Goal: Task Accomplishment & Management: Manage account settings

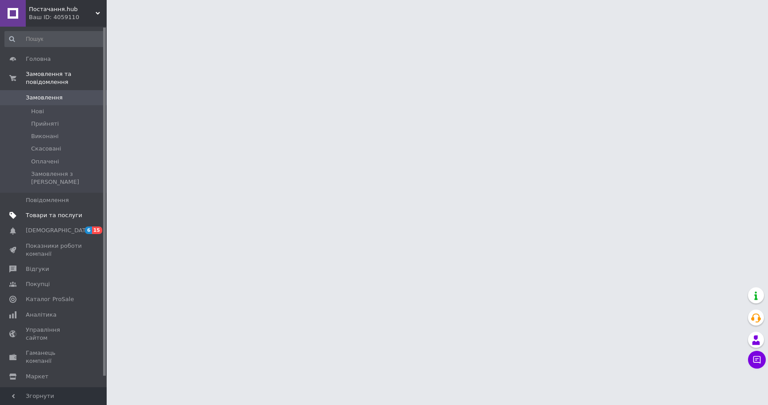
click at [73, 212] on span "Товари та послуги" at bounding box center [54, 216] width 56 height 8
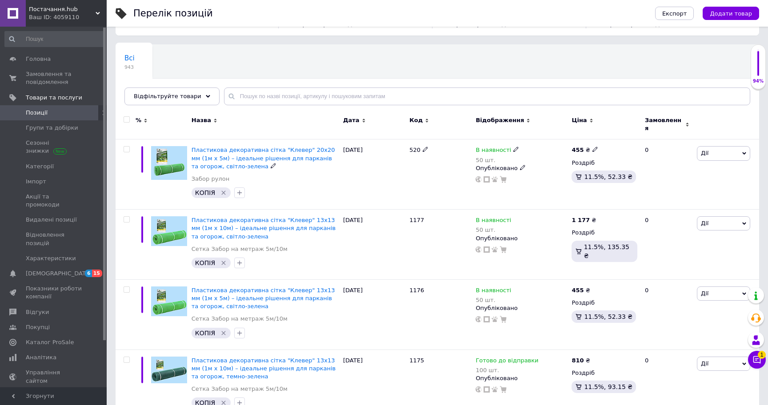
scroll to position [52, 0]
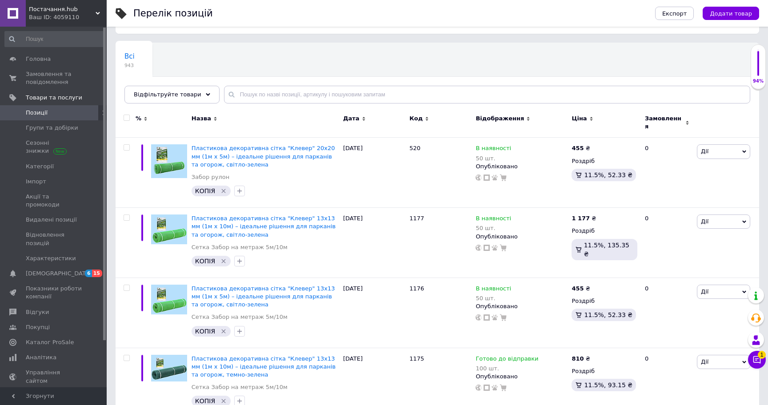
drag, startPoint x: 178, startPoint y: 98, endPoint x: 186, endPoint y: 104, distance: 10.5
click at [178, 98] on div "Відфільтруйте товари" at bounding box center [171, 95] width 95 height 18
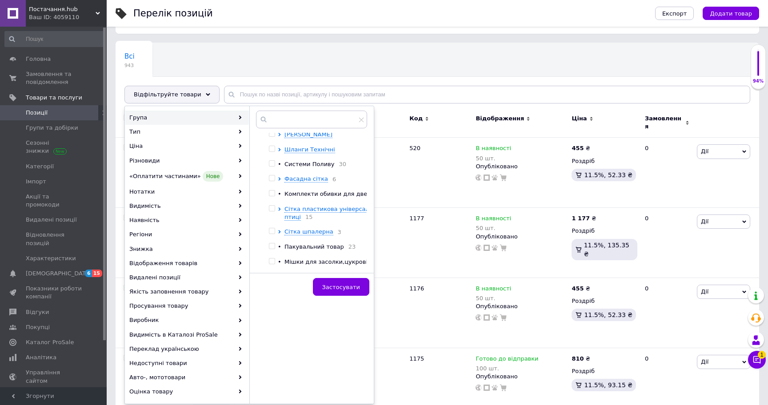
click at [271, 191] on input "checkbox" at bounding box center [272, 194] width 6 height 6
checkbox input "true"
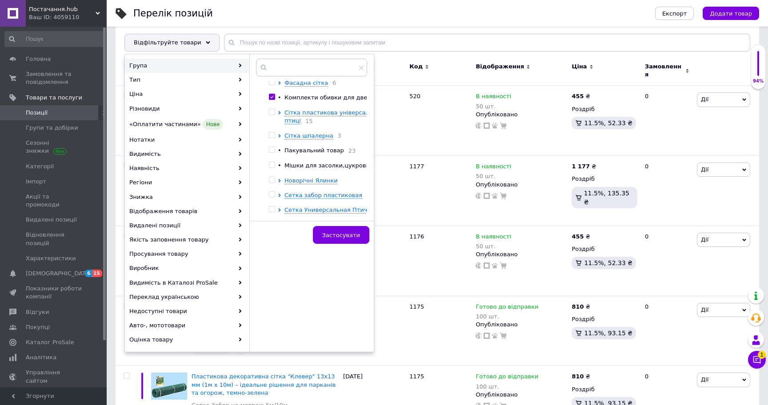
scroll to position [245, 0]
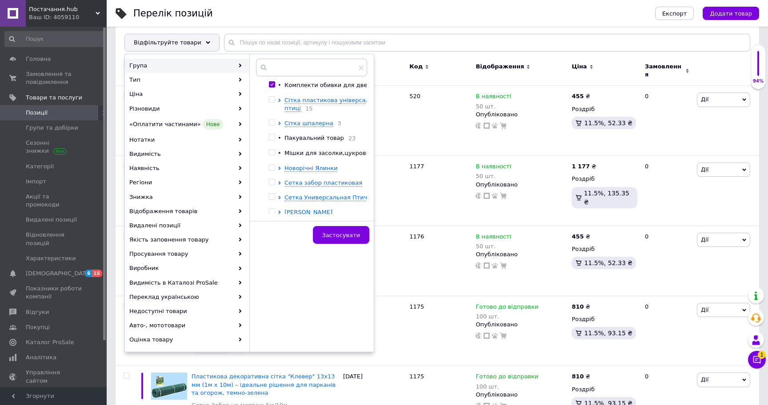
drag, startPoint x: 272, startPoint y: 142, endPoint x: 280, endPoint y: 148, distance: 10.1
click at [272, 140] on input "checkbox" at bounding box center [272, 138] width 6 height 6
checkbox input "true"
click at [323, 227] on button "Застосувати" at bounding box center [341, 235] width 56 height 18
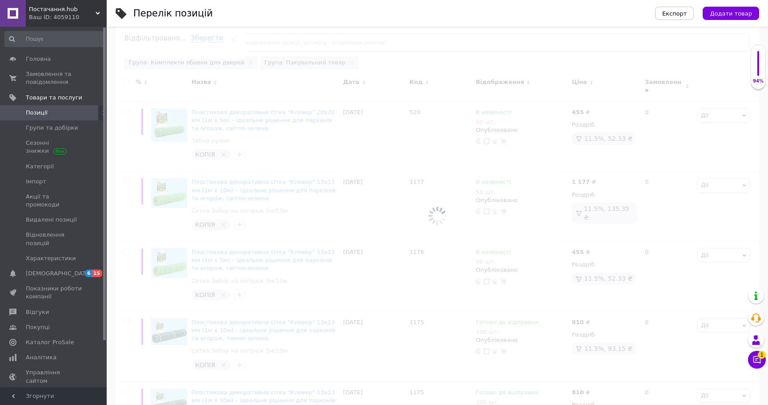
scroll to position [104, 0]
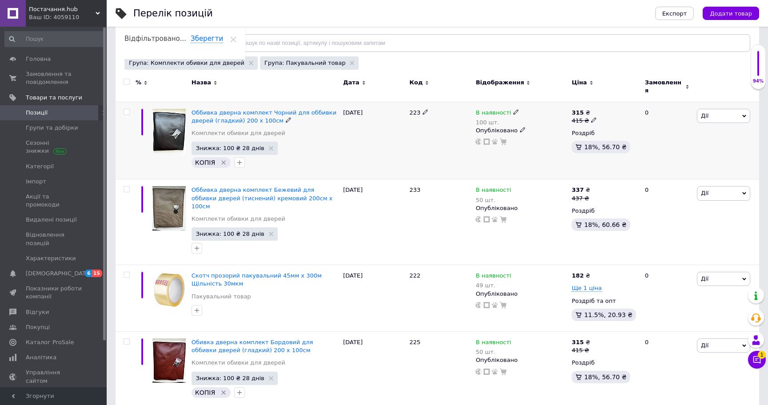
click at [591, 118] on use at bounding box center [593, 120] width 5 height 5
click at [623, 100] on input "415" at bounding box center [637, 106] width 68 height 18
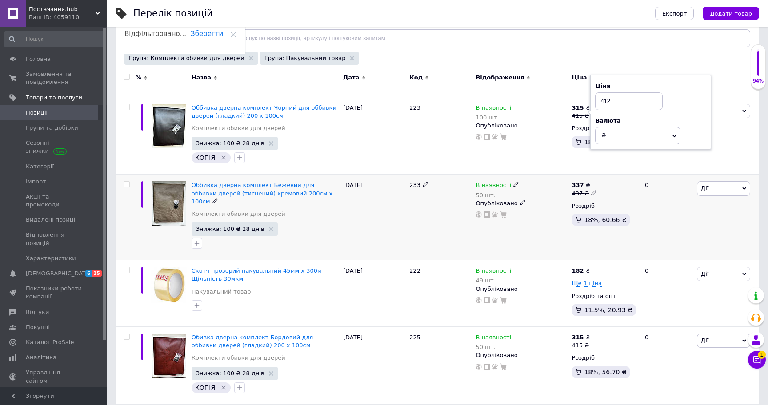
type input "412"
click at [592, 190] on icon at bounding box center [593, 192] width 5 height 5
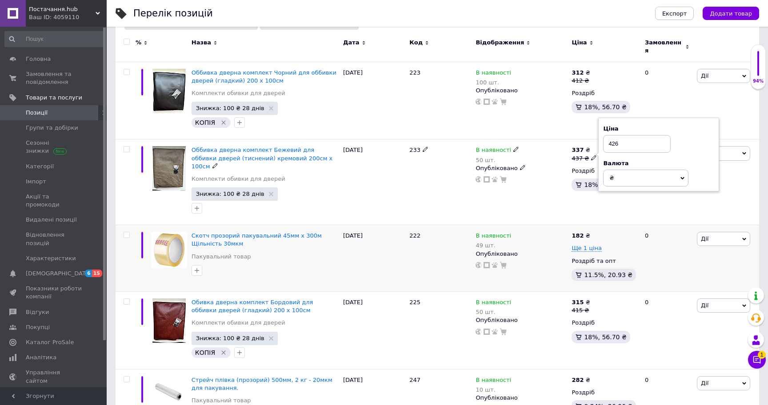
scroll to position [164, 0]
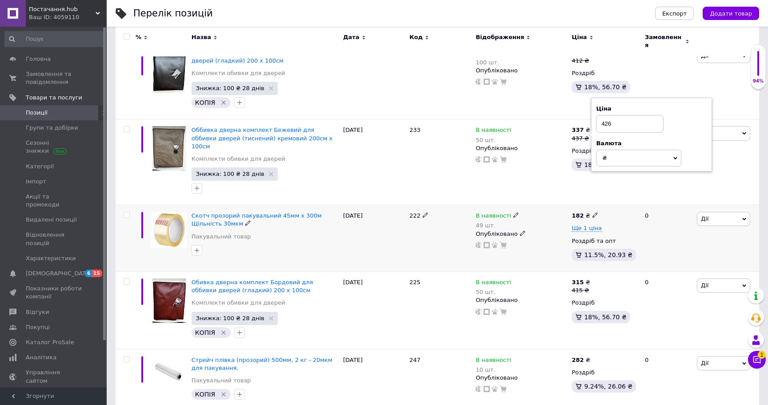
type input "426"
click at [592, 213] on use at bounding box center [594, 215] width 5 height 5
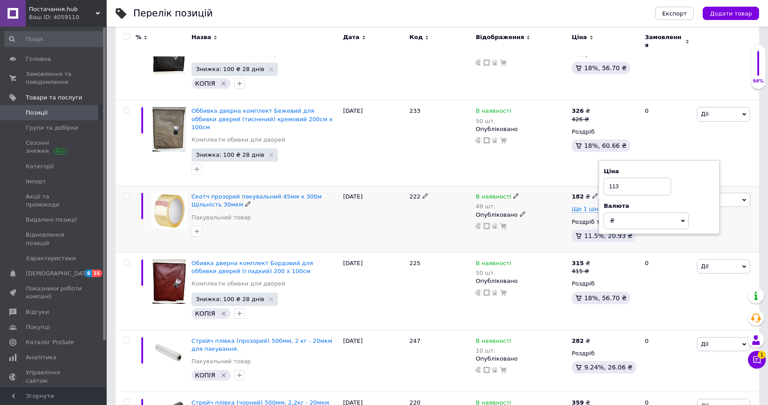
scroll to position [186, 0]
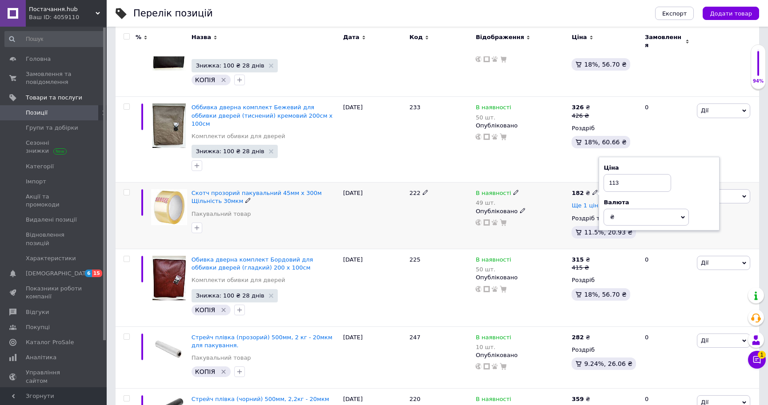
type input "113"
click at [584, 202] on span "Ще 1 ціна" at bounding box center [587, 205] width 30 height 7
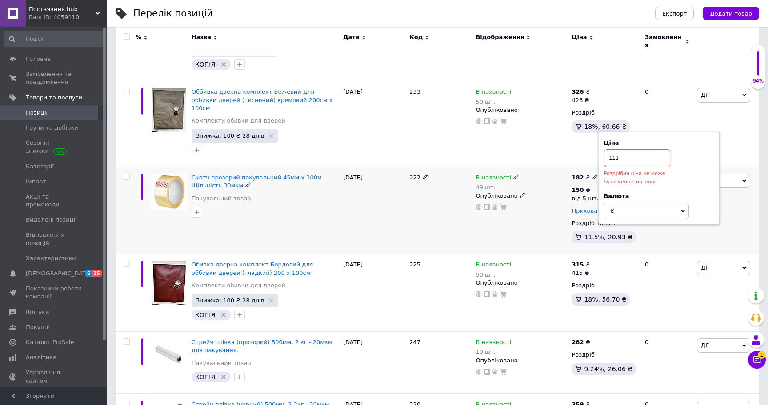
scroll to position [214, 0]
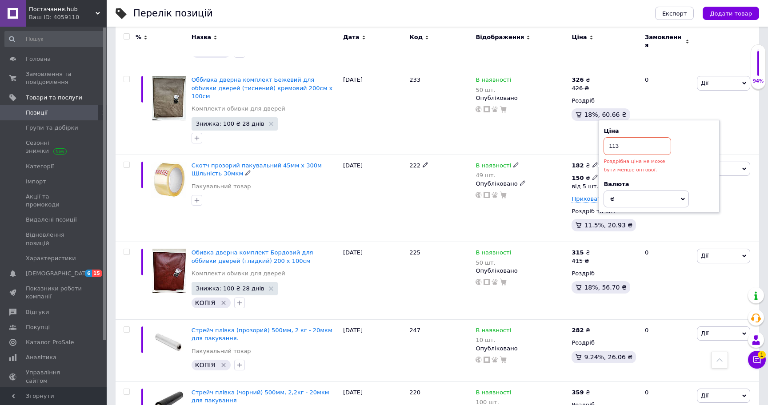
click at [592, 175] on use at bounding box center [594, 177] width 5 height 5
drag, startPoint x: 628, startPoint y: 144, endPoint x: 608, endPoint y: 143, distance: 19.6
click at [608, 143] on div "Ціна 150 Валюта ₴ $ EUR CHF GBP ¥ PLN ₸ MDL HUF KGS CNY TRY KRW lei від 5 шт." at bounding box center [665, 183] width 121 height 96
type input "100"
click at [540, 174] on div "В наявності 49 шт. Опубліковано" at bounding box center [522, 180] width 92 height 37
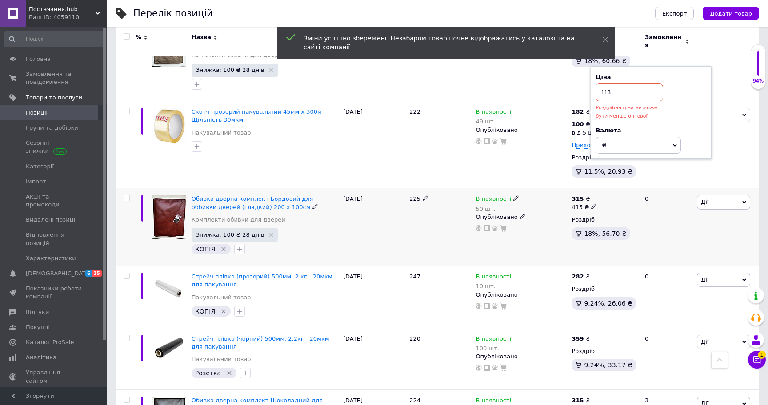
scroll to position [268, 0]
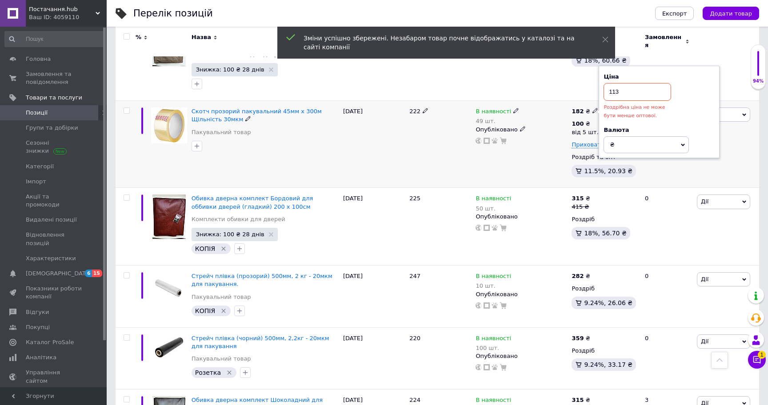
click at [544, 142] on div "В наявності 49 шт. Опубліковано" at bounding box center [521, 144] width 96 height 87
click at [547, 145] on div "В наявності 49 шт. Опубліковано" at bounding box center [521, 144] width 96 height 87
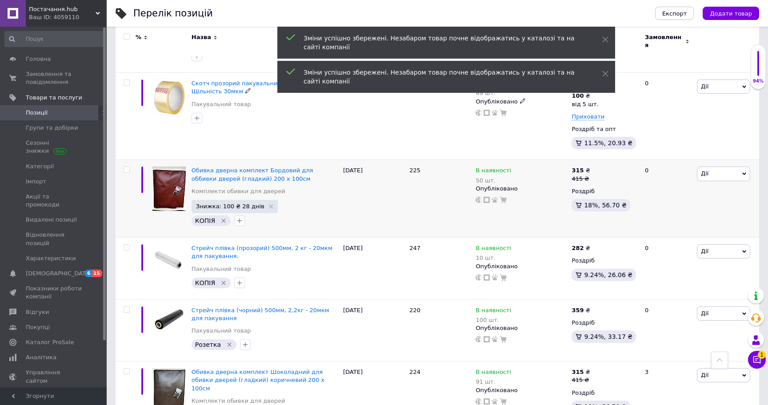
scroll to position [312, 0]
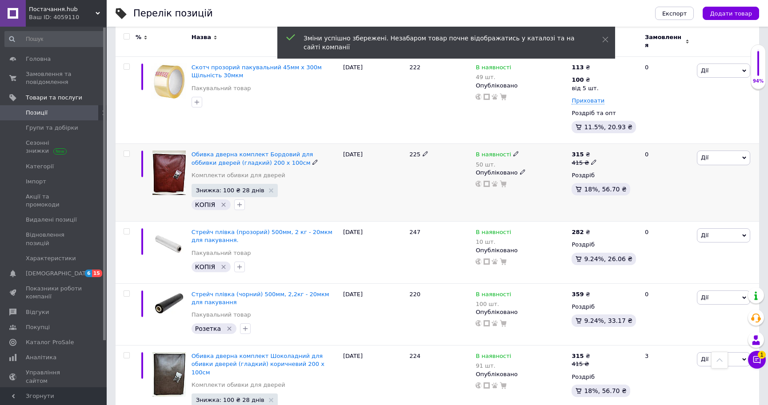
click at [592, 160] on icon at bounding box center [593, 162] width 5 height 5
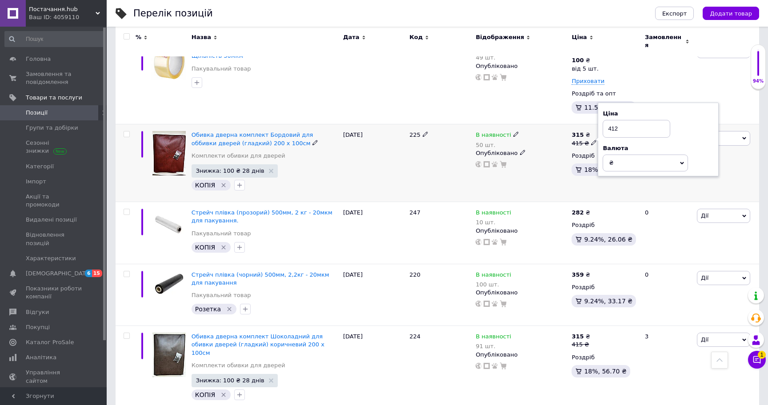
scroll to position [328, 0]
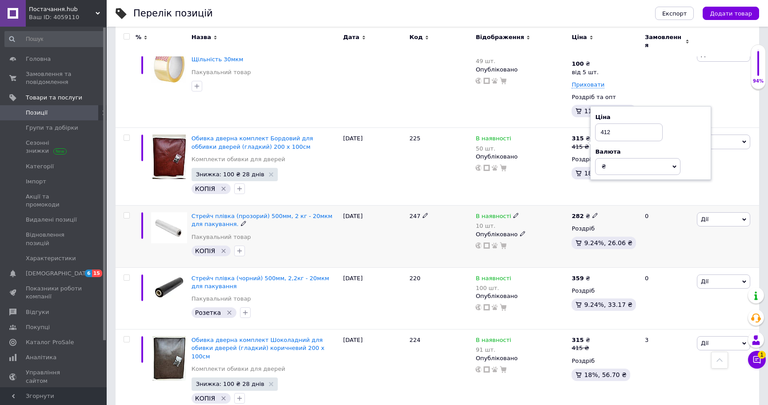
type input "412"
click at [595, 213] on icon at bounding box center [594, 215] width 5 height 5
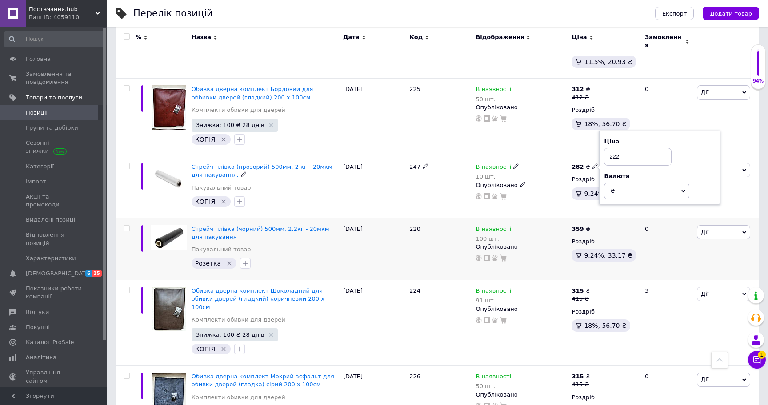
scroll to position [383, 0]
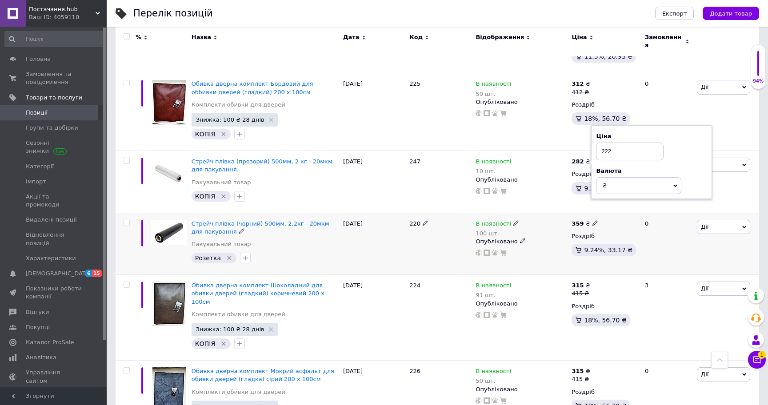
type input "222"
click at [594, 220] on use at bounding box center [594, 222] width 5 height 5
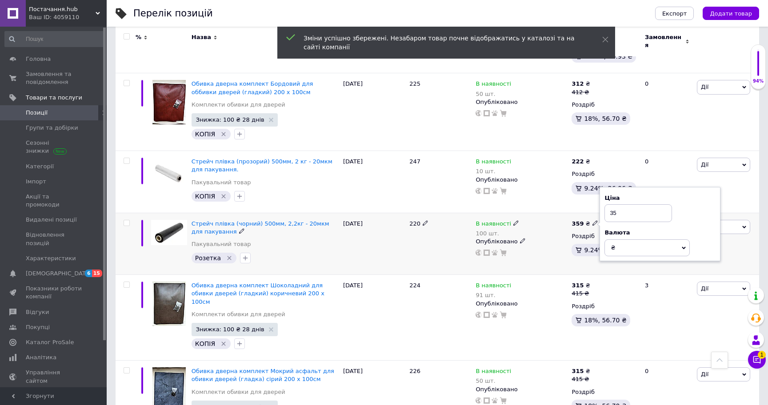
type input "3"
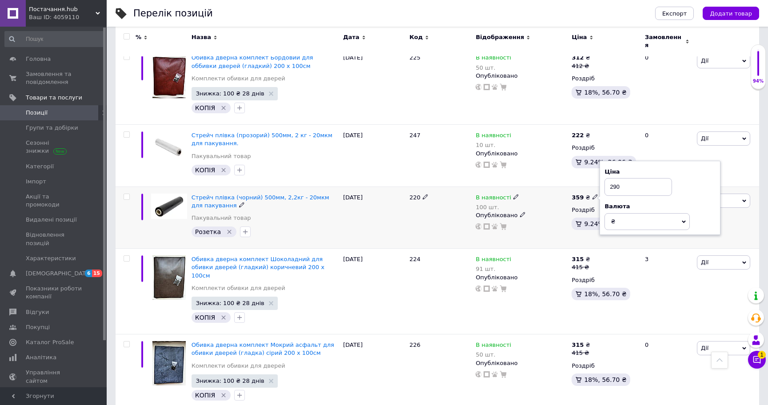
scroll to position [413, 0]
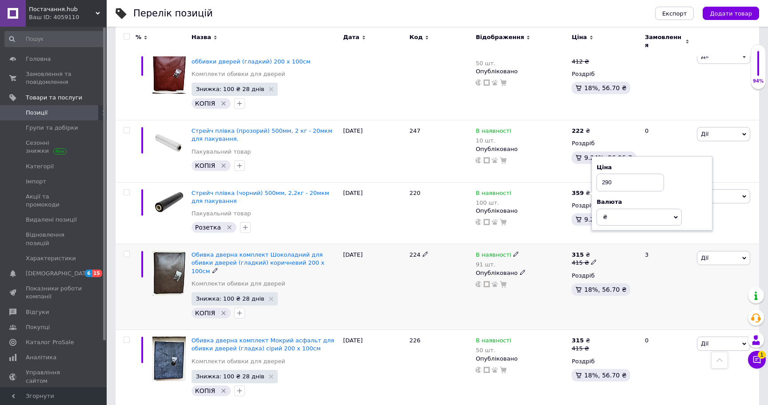
type input "290"
click at [592, 260] on icon at bounding box center [593, 262] width 5 height 5
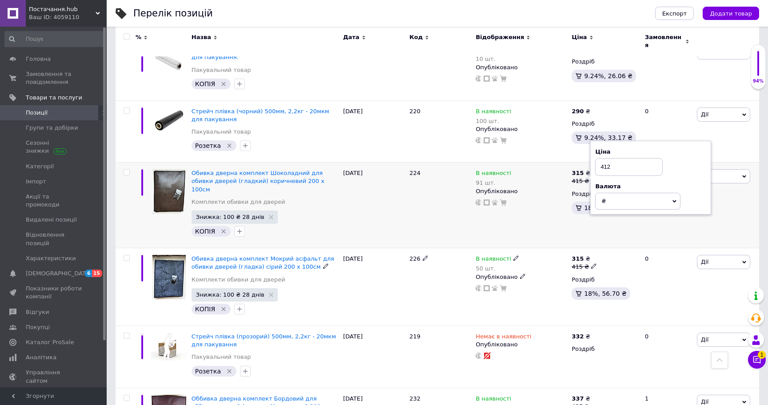
scroll to position [500, 0]
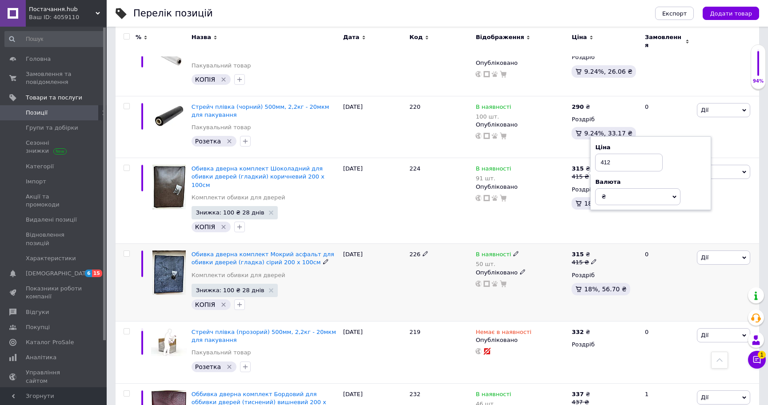
type input "412"
click at [593, 259] on icon at bounding box center [593, 261] width 5 height 5
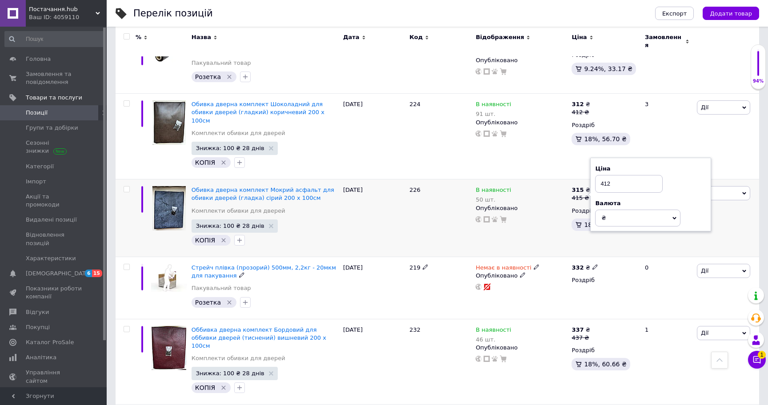
scroll to position [571, 0]
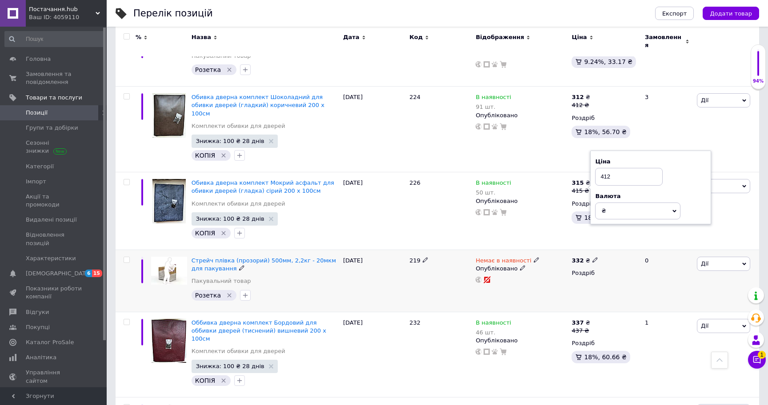
type input "412"
click at [592, 257] on icon at bounding box center [594, 259] width 5 height 5
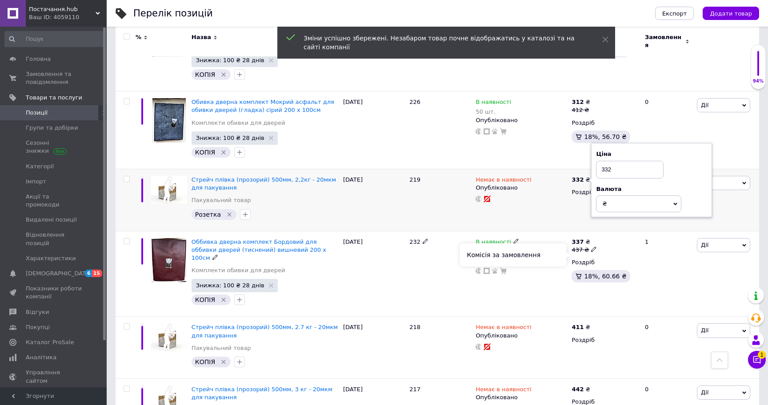
scroll to position [672, 0]
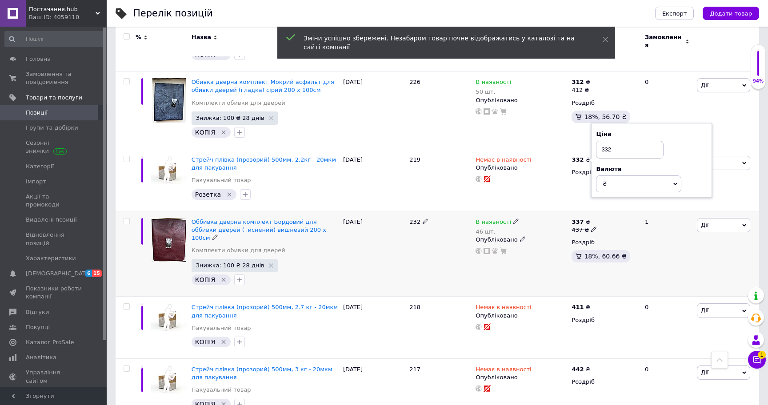
click at [591, 227] on icon at bounding box center [593, 229] width 5 height 5
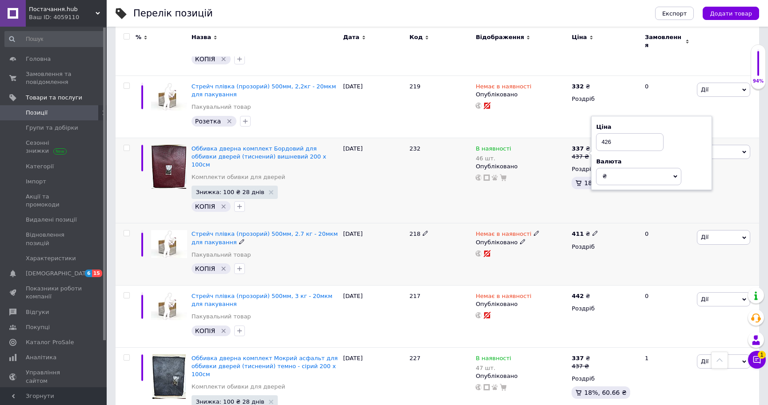
type input "426"
click at [592, 231] on icon at bounding box center [594, 233] width 5 height 5
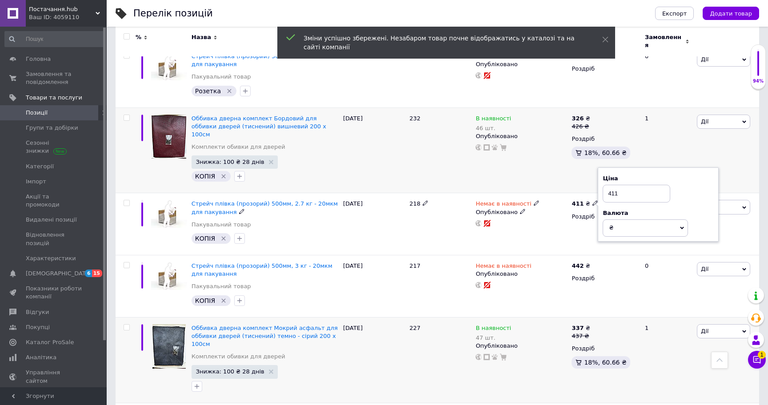
scroll to position [798, 0]
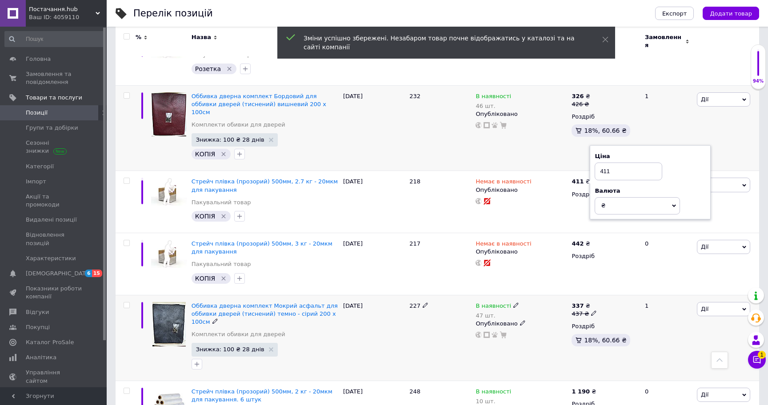
click at [594, 311] on icon at bounding box center [593, 313] width 5 height 5
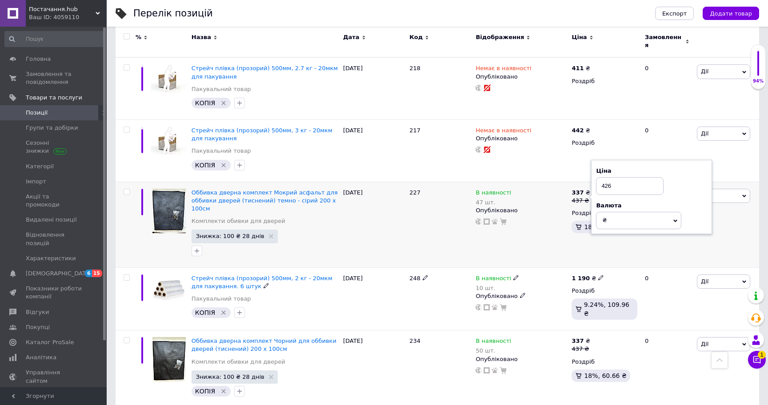
scroll to position [927, 0]
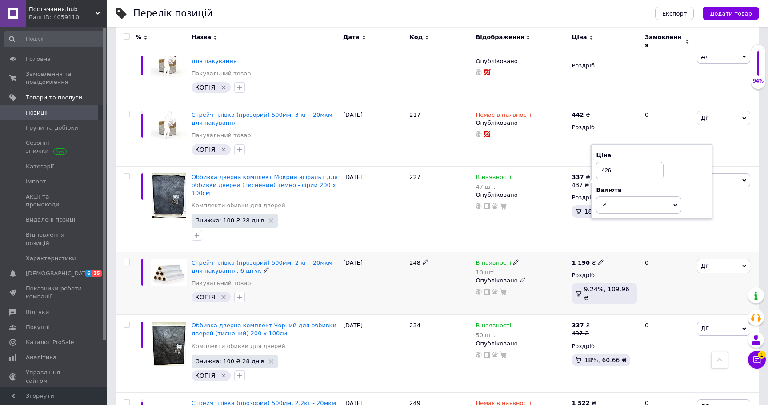
type input "426"
click at [598, 260] on icon at bounding box center [600, 262] width 5 height 5
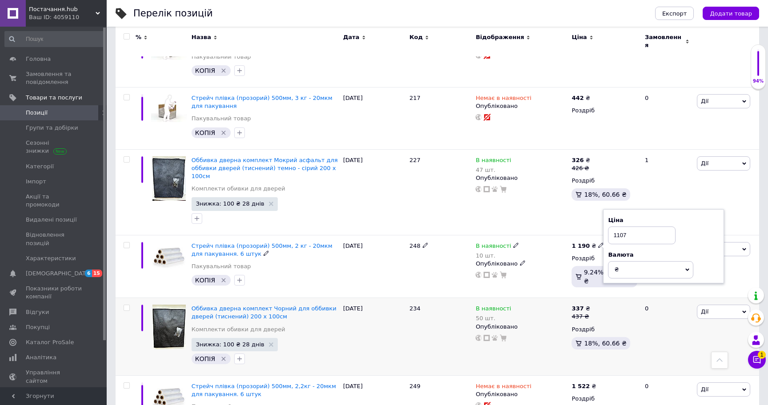
scroll to position [993, 0]
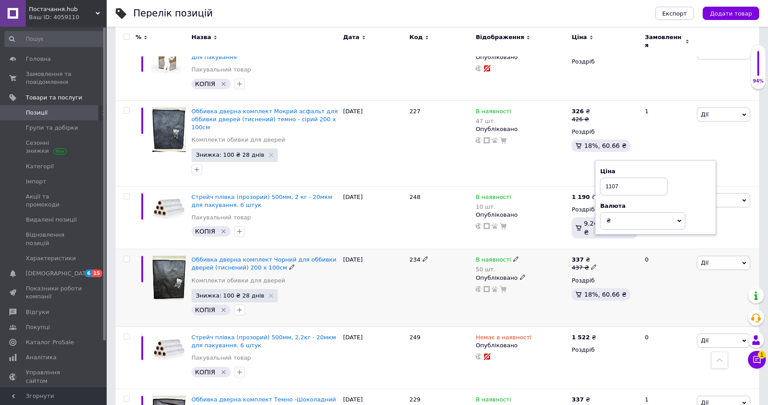
type input "1107"
click at [593, 264] on icon at bounding box center [593, 266] width 5 height 5
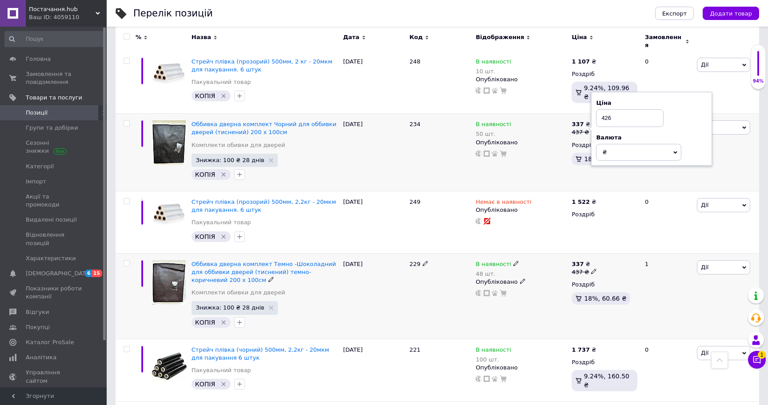
scroll to position [1135, 0]
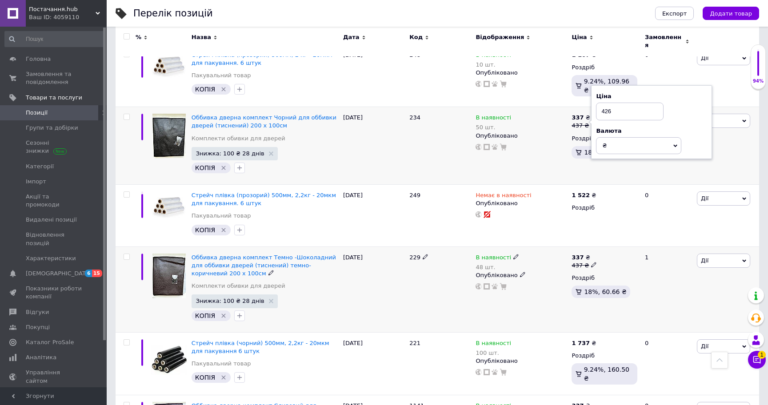
type input "426"
click at [592, 262] on icon at bounding box center [593, 264] width 5 height 5
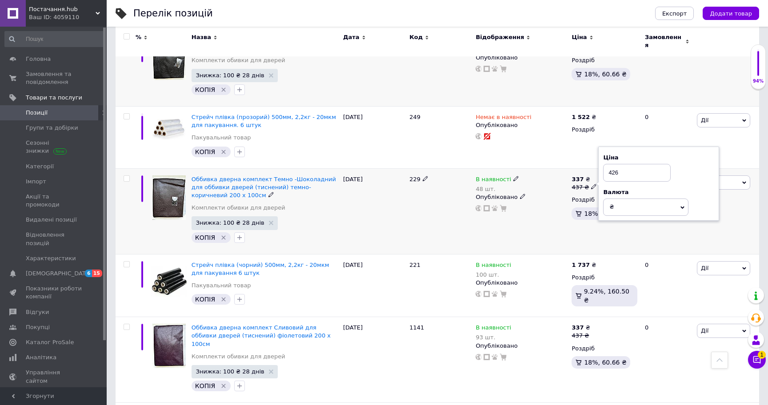
scroll to position [1243, 0]
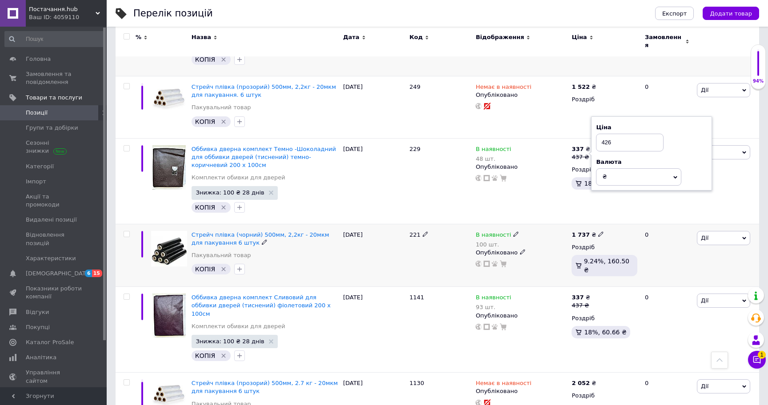
type input "426"
click at [598, 232] on icon at bounding box center [600, 234] width 5 height 5
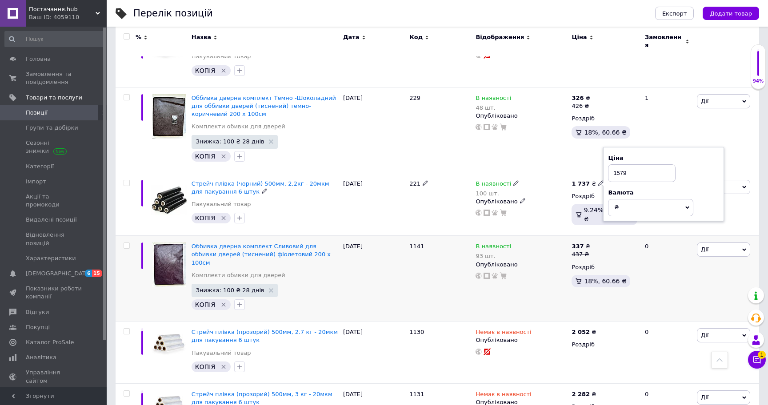
scroll to position [1297, 0]
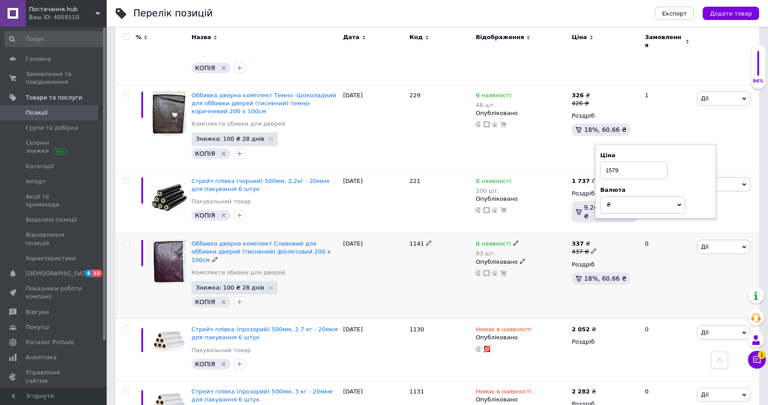
type input "1579"
click at [592, 248] on icon at bounding box center [593, 250] width 5 height 5
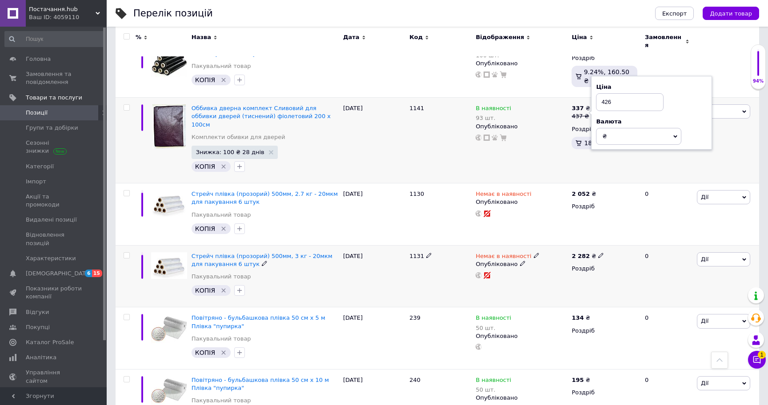
scroll to position [1434, 0]
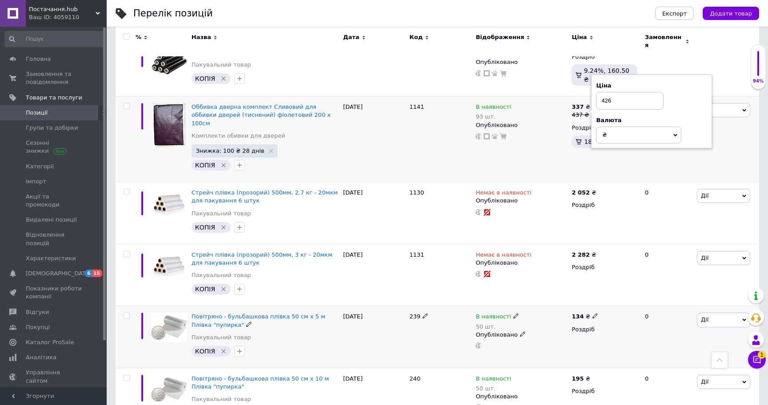
type input "426"
click at [594, 314] on use at bounding box center [594, 316] width 5 height 5
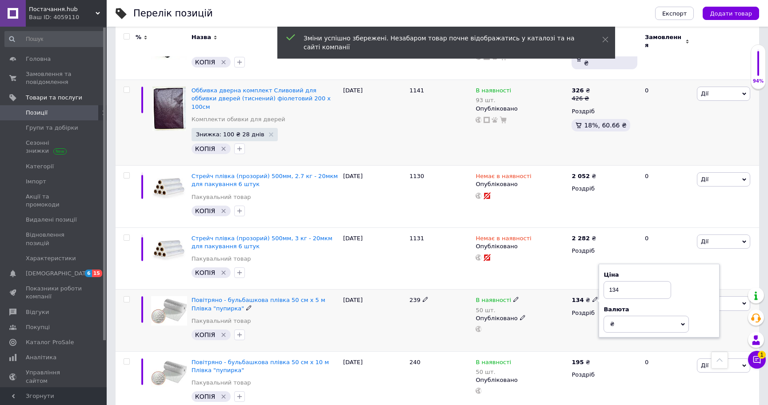
scroll to position [1451, 0]
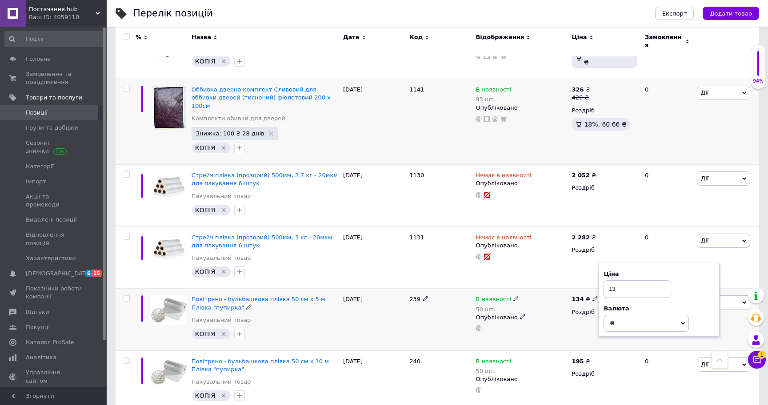
type input "1"
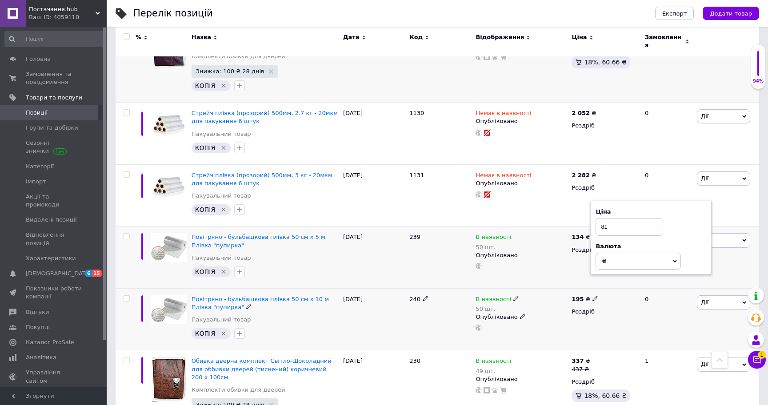
scroll to position [1517, 0]
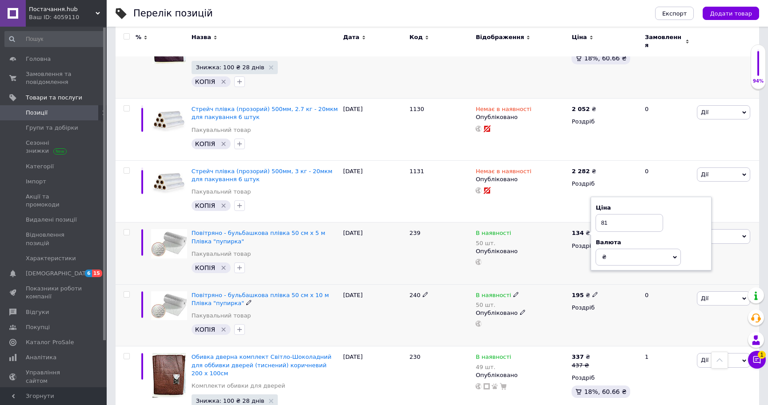
type input "81"
click at [593, 292] on icon at bounding box center [594, 294] width 5 height 5
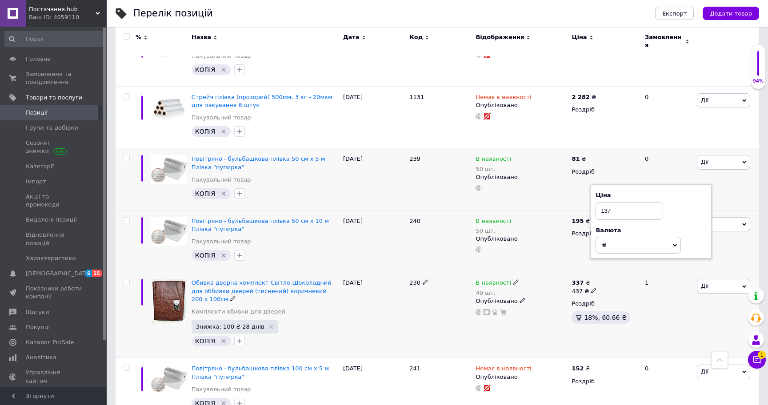
scroll to position [1598, 0]
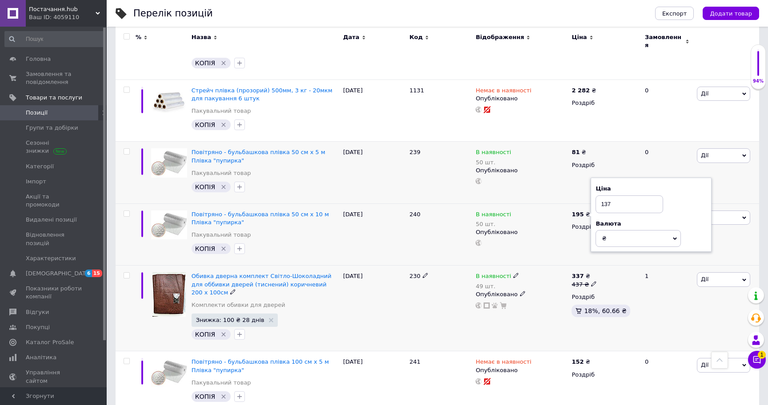
type input "137"
click at [592, 281] on icon at bounding box center [593, 283] width 5 height 5
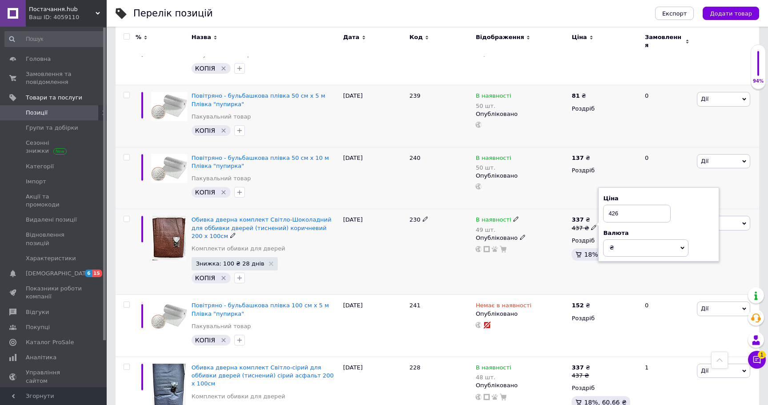
scroll to position [1692, 0]
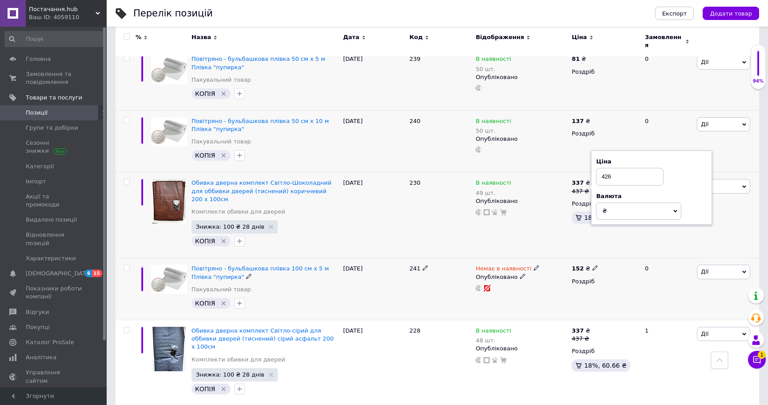
type input "426"
click at [592, 265] on icon at bounding box center [594, 267] width 5 height 5
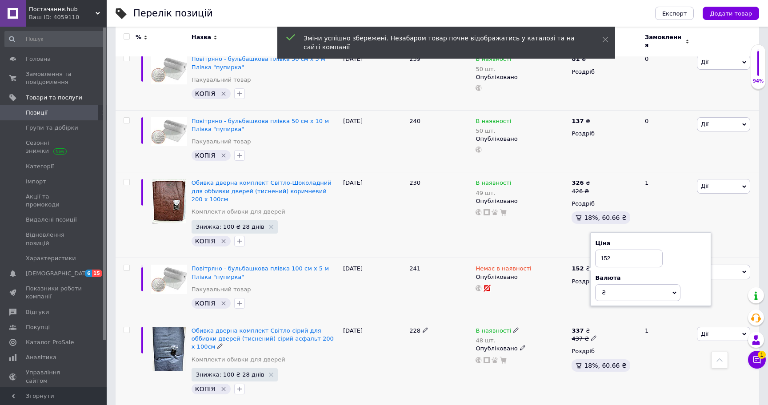
click at [593, 336] on icon at bounding box center [593, 338] width 5 height 5
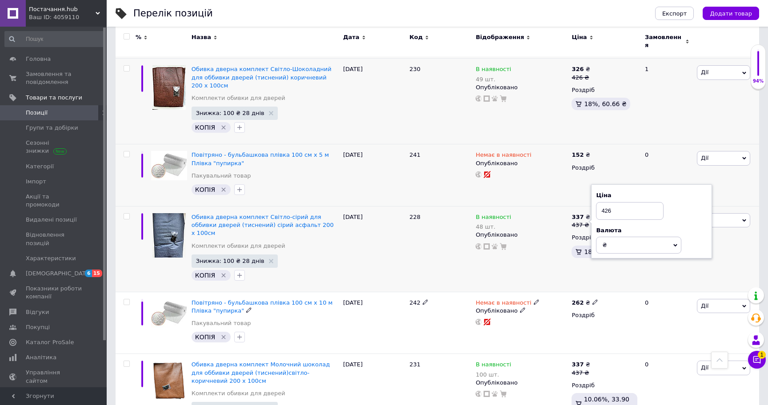
scroll to position [1812, 0]
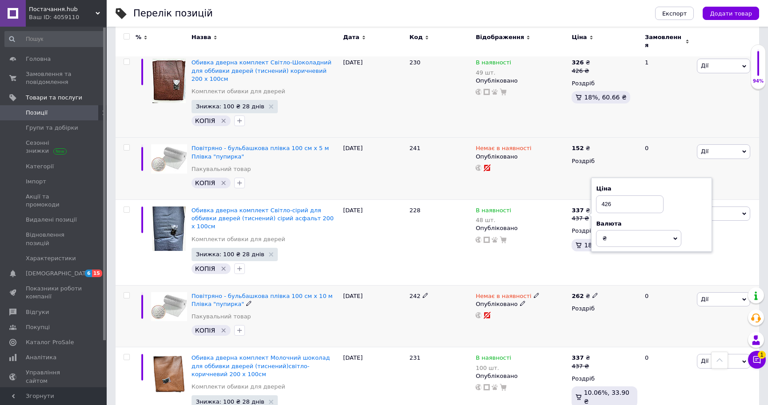
type input "426"
click at [595, 293] on use at bounding box center [594, 295] width 5 height 5
click at [595, 293] on icon at bounding box center [594, 295] width 5 height 5
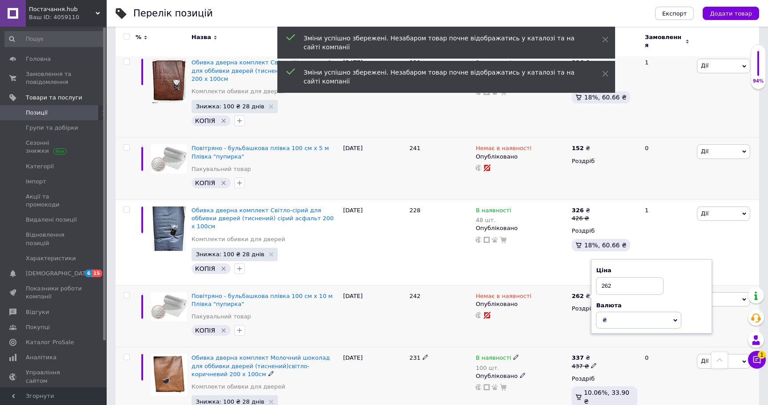
click at [593, 363] on icon at bounding box center [593, 365] width 5 height 5
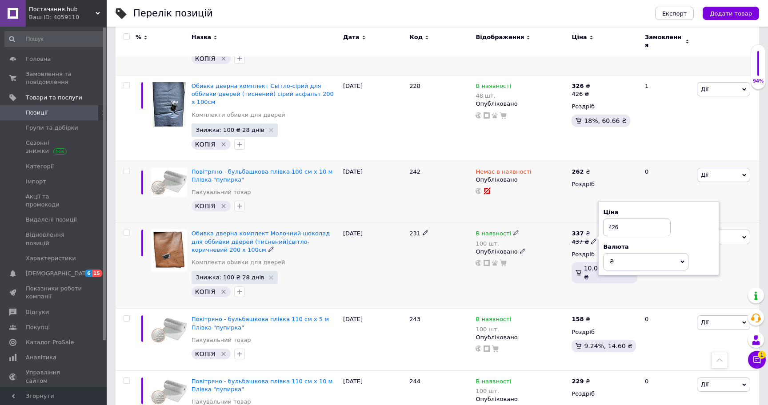
scroll to position [1937, 0]
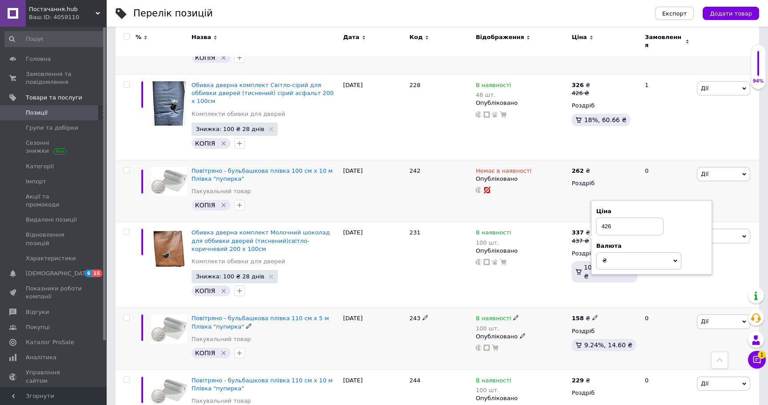
type input "426"
click at [594, 315] on icon at bounding box center [594, 317] width 5 height 5
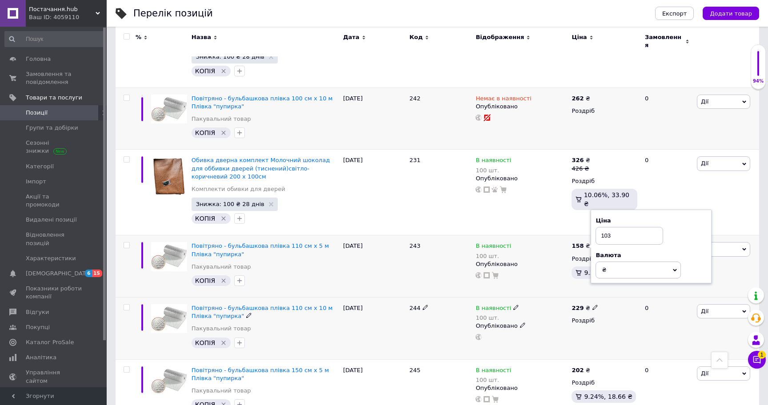
scroll to position [2018, 0]
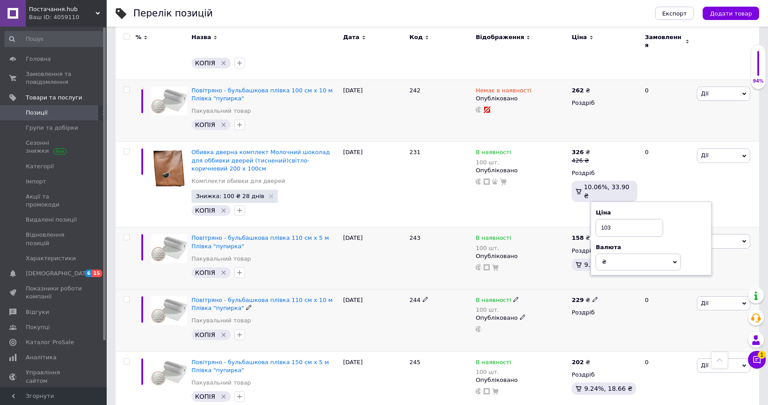
type input "103"
click at [592, 297] on icon at bounding box center [594, 299] width 5 height 5
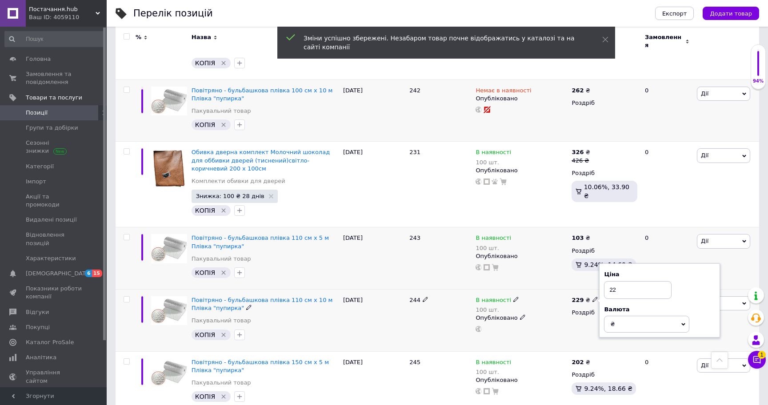
type input "2"
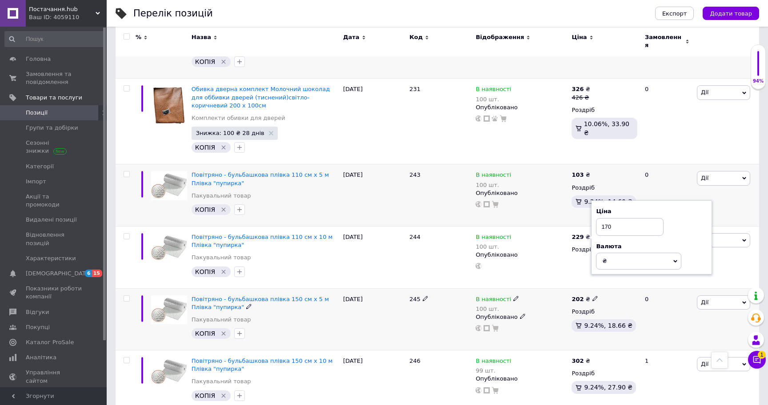
scroll to position [2082, 0]
type input "170"
click at [592, 295] on icon at bounding box center [594, 297] width 5 height 5
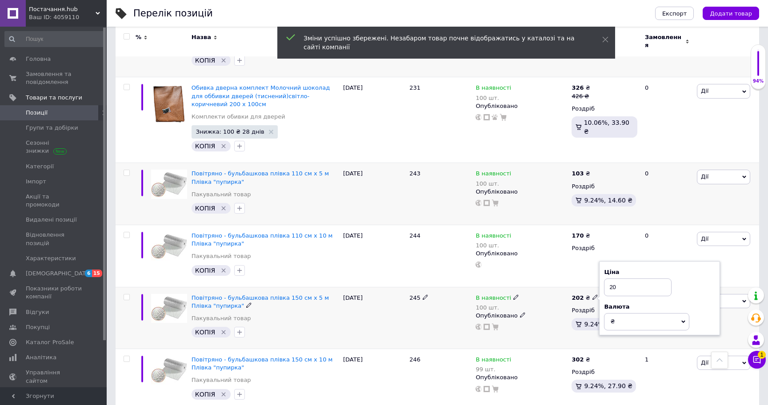
type input "2"
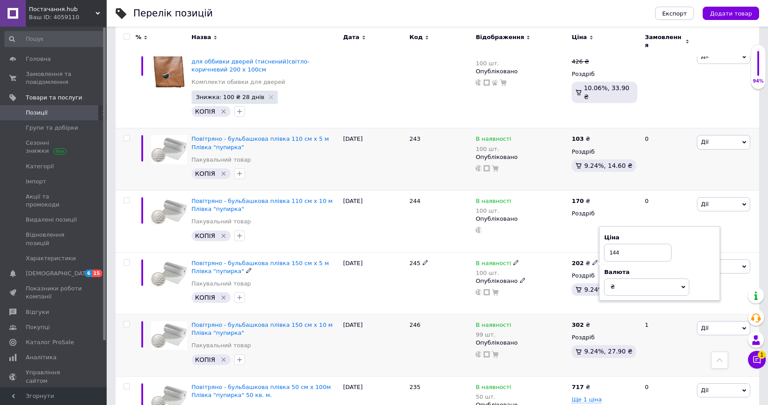
scroll to position [2122, 0]
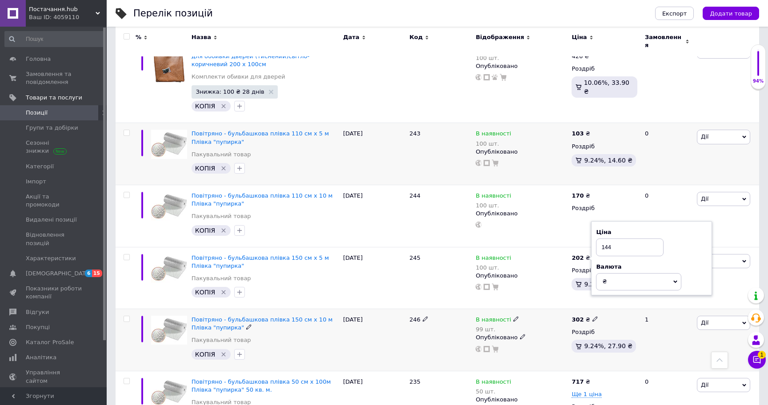
type input "144"
click at [592, 316] on icon at bounding box center [594, 318] width 5 height 5
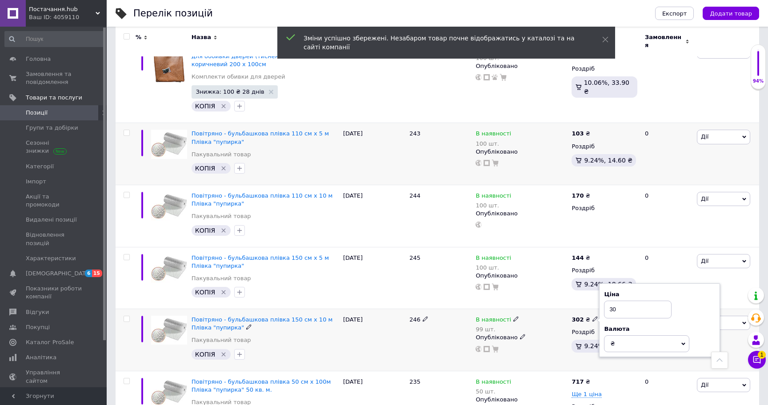
type input "3"
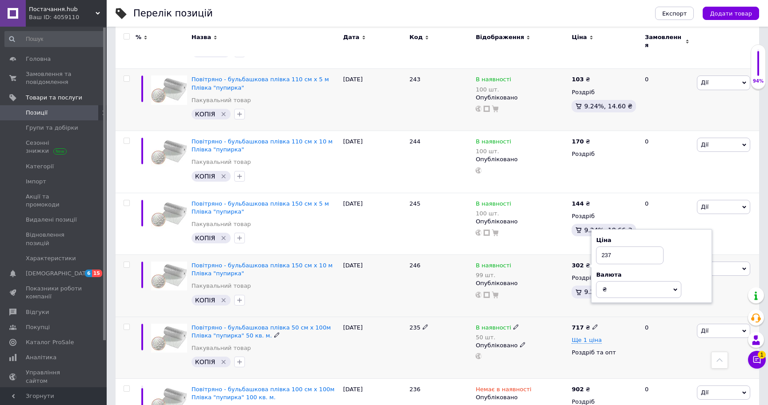
scroll to position [2182, 0]
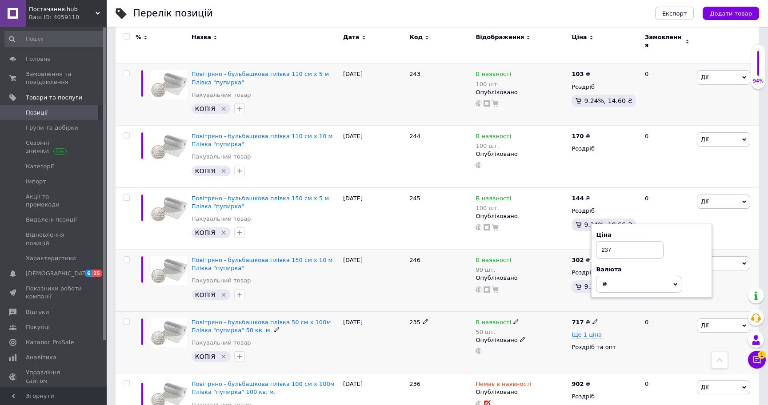
type input "237"
click at [592, 319] on icon at bounding box center [594, 321] width 5 height 5
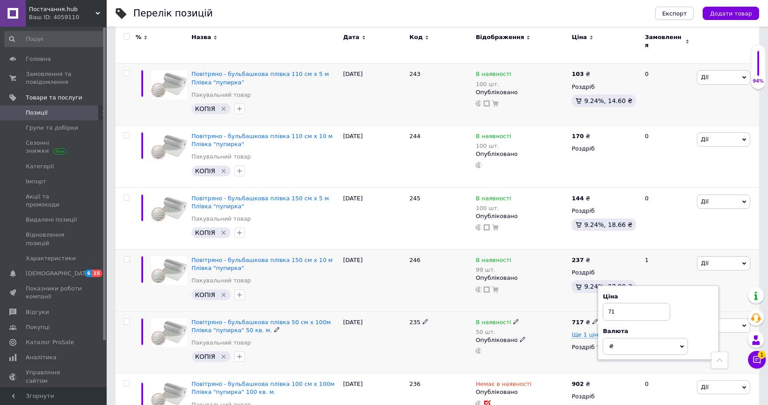
type input "7"
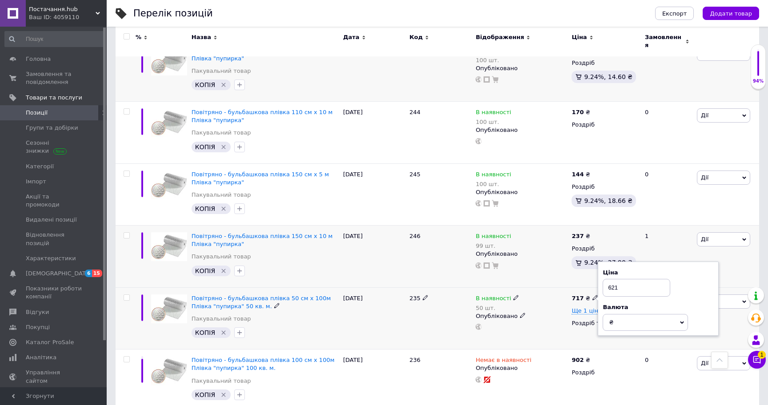
scroll to position [2214, 0]
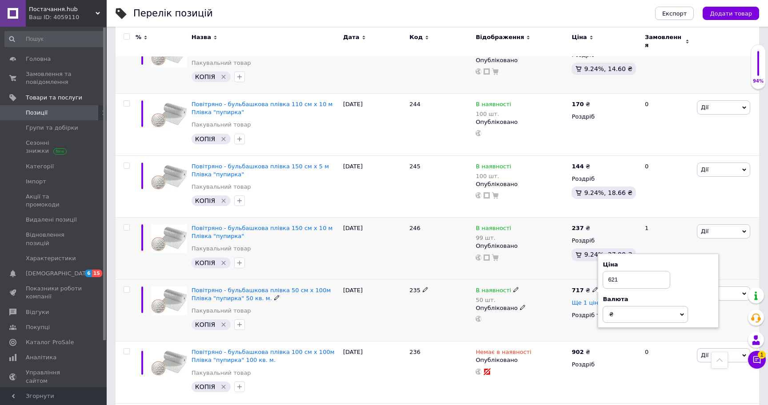
type input "621"
click at [578, 300] on span "Ще 1 ціна" at bounding box center [587, 303] width 30 height 7
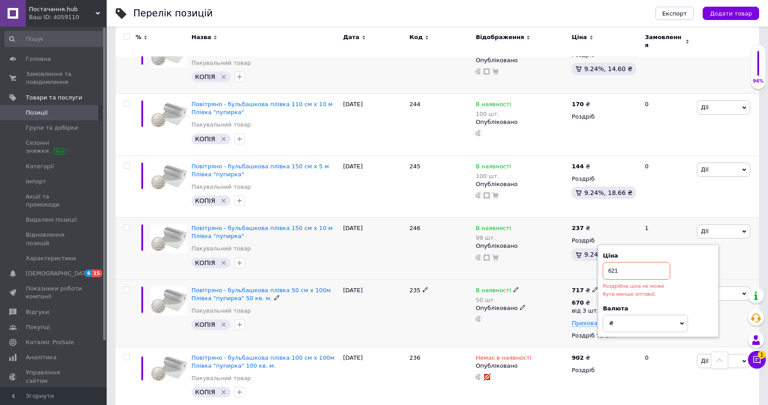
scroll to position [2227, 0]
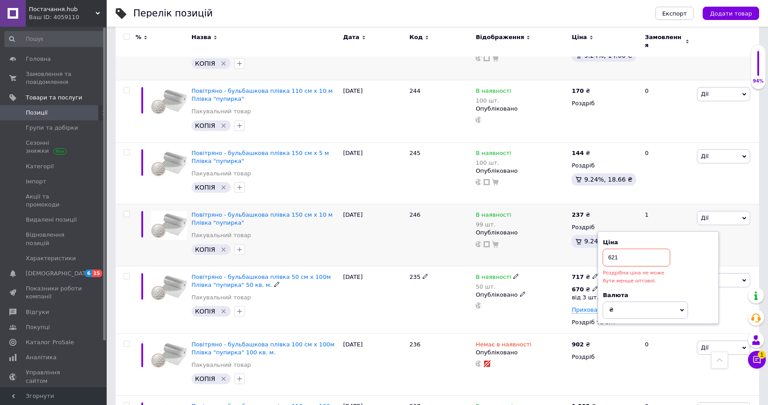
click at [592, 286] on icon at bounding box center [594, 288] width 5 height 5
drag, startPoint x: 631, startPoint y: 224, endPoint x: 612, endPoint y: 224, distance: 18.2
click at [613, 261] on input "670" at bounding box center [652, 270] width 85 height 18
type input "550"
click at [531, 303] on div at bounding box center [521, 306] width 93 height 6
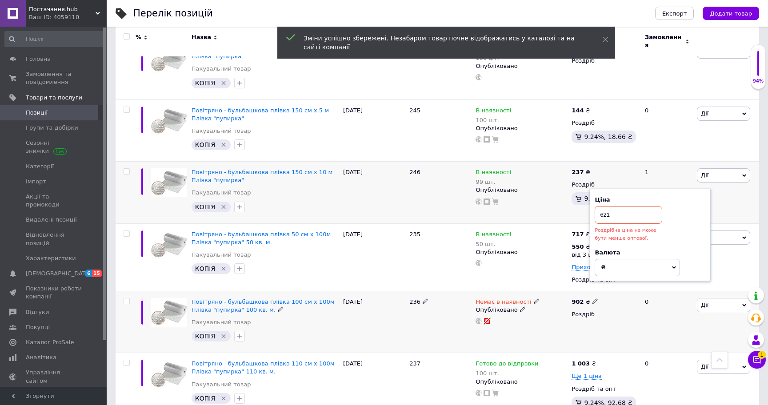
scroll to position [2270, 0]
drag, startPoint x: 553, startPoint y: 227, endPoint x: 557, endPoint y: 232, distance: 7.0
click at [553, 227] on div "В наявності 50 шт. Опубліковано" at bounding box center [521, 257] width 96 height 68
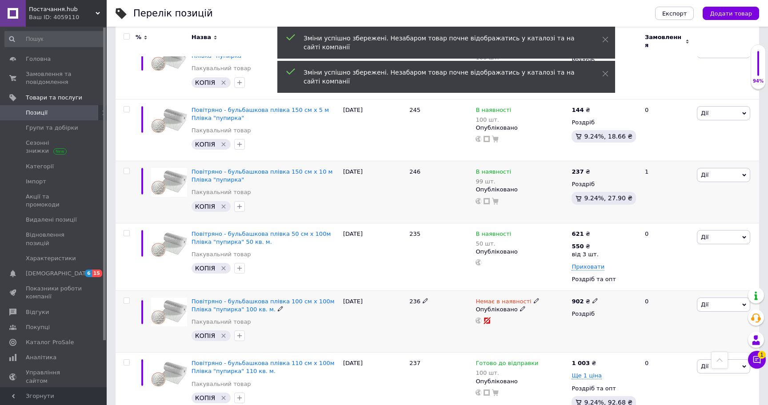
click at [592, 298] on icon at bounding box center [594, 300] width 5 height 5
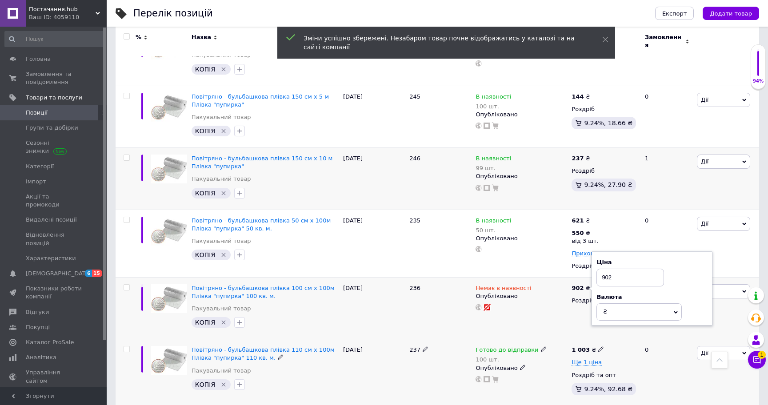
click at [598, 347] on icon at bounding box center [600, 349] width 5 height 5
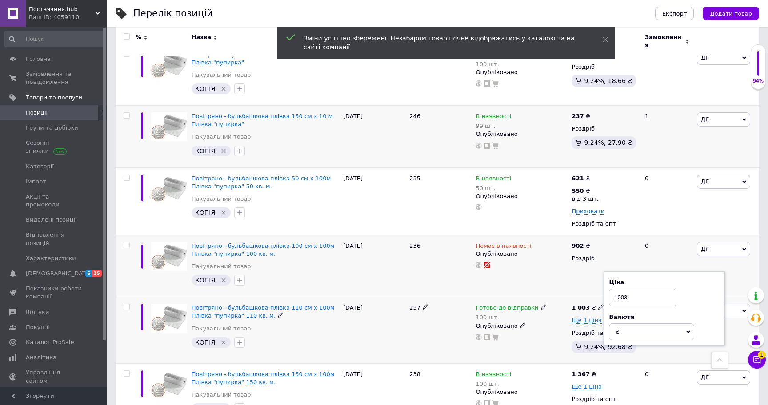
scroll to position [2339, 0]
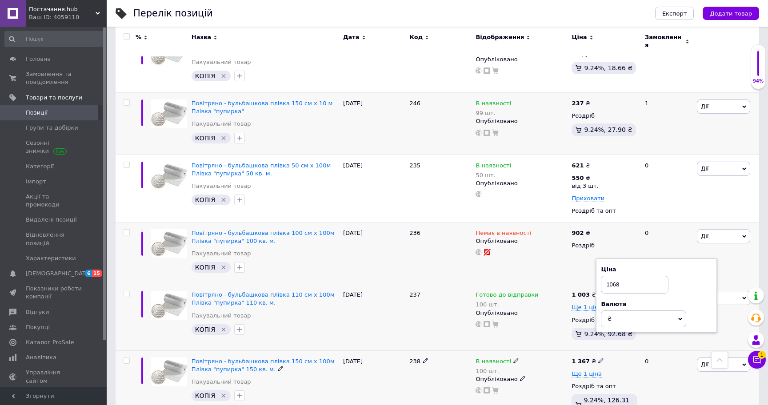
type input "1068"
click at [598, 358] on icon at bounding box center [600, 360] width 5 height 5
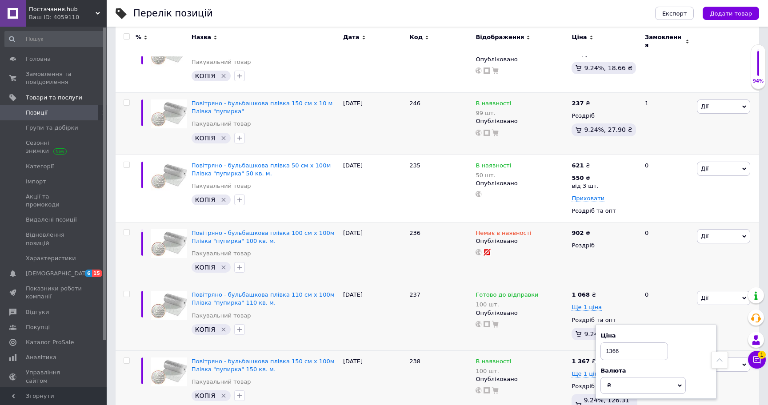
type input "1366"
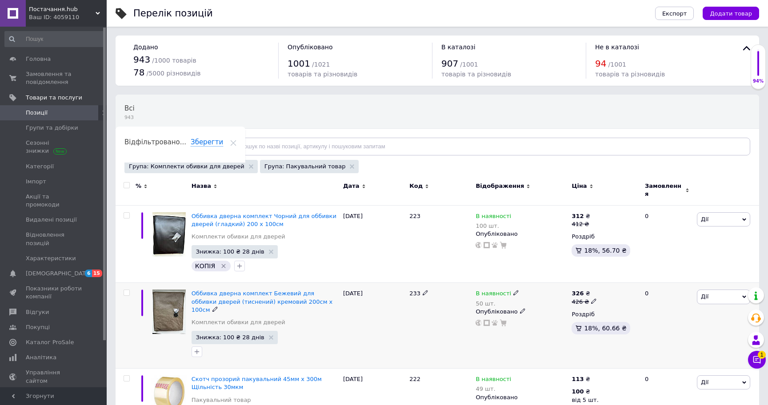
scroll to position [16, 0]
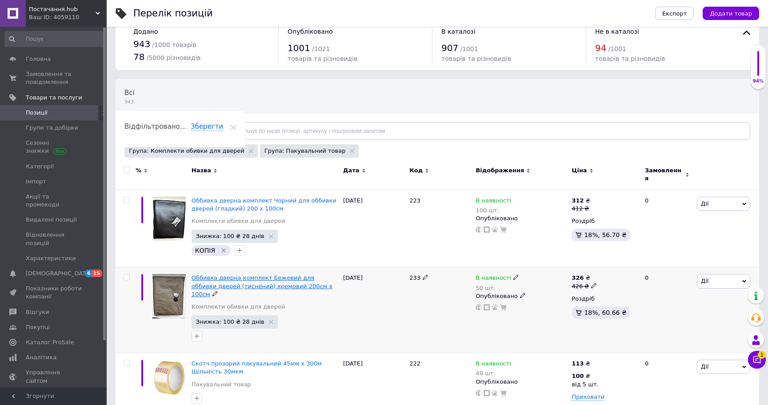
click at [291, 278] on span "Оббивка дверна комплект Бежевий для оббивки дверей (тиснений) кремовий 200см х …" at bounding box center [262, 286] width 141 height 23
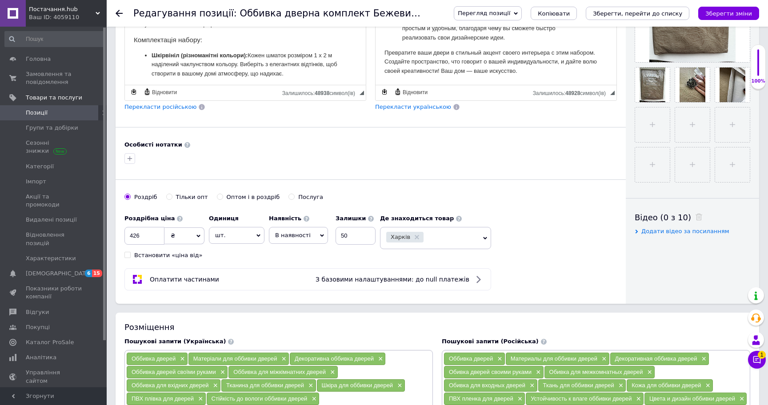
scroll to position [117, 0]
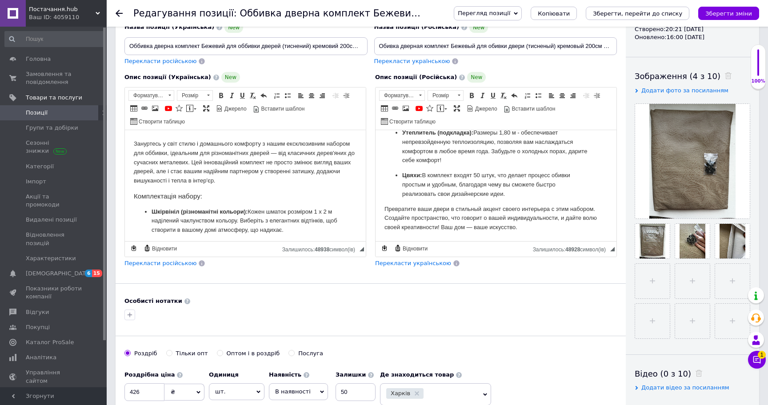
click at [333, 319] on div at bounding box center [371, 315] width 496 height 14
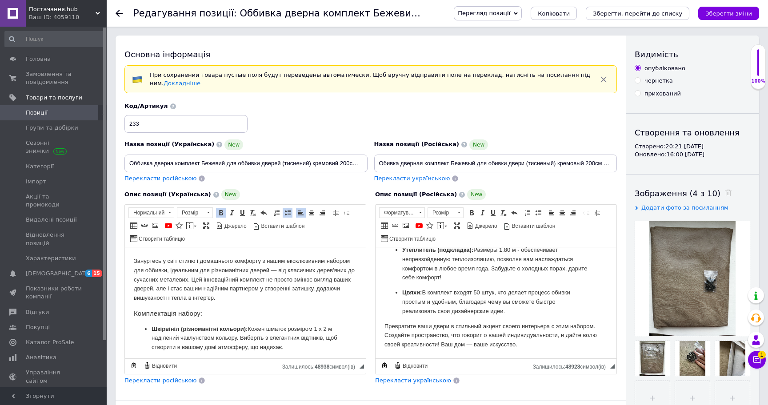
scroll to position [0, 0]
